Goal: Information Seeking & Learning: Learn about a topic

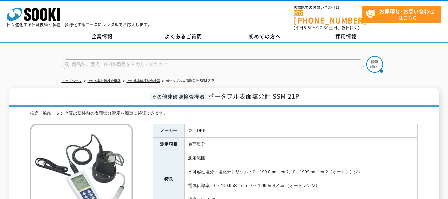
drag, startPoint x: 210, startPoint y: 69, endPoint x: 217, endPoint y: 66, distance: 8.0
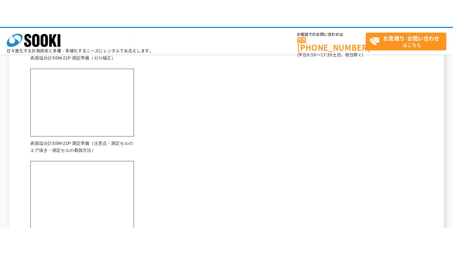
scroll to position [331, 0]
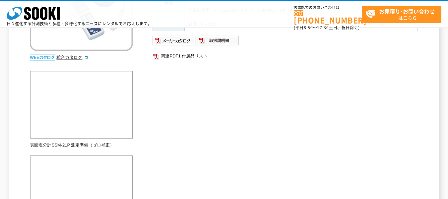
scroll to position [133, 0]
